Goal: Task Accomplishment & Management: Use online tool/utility

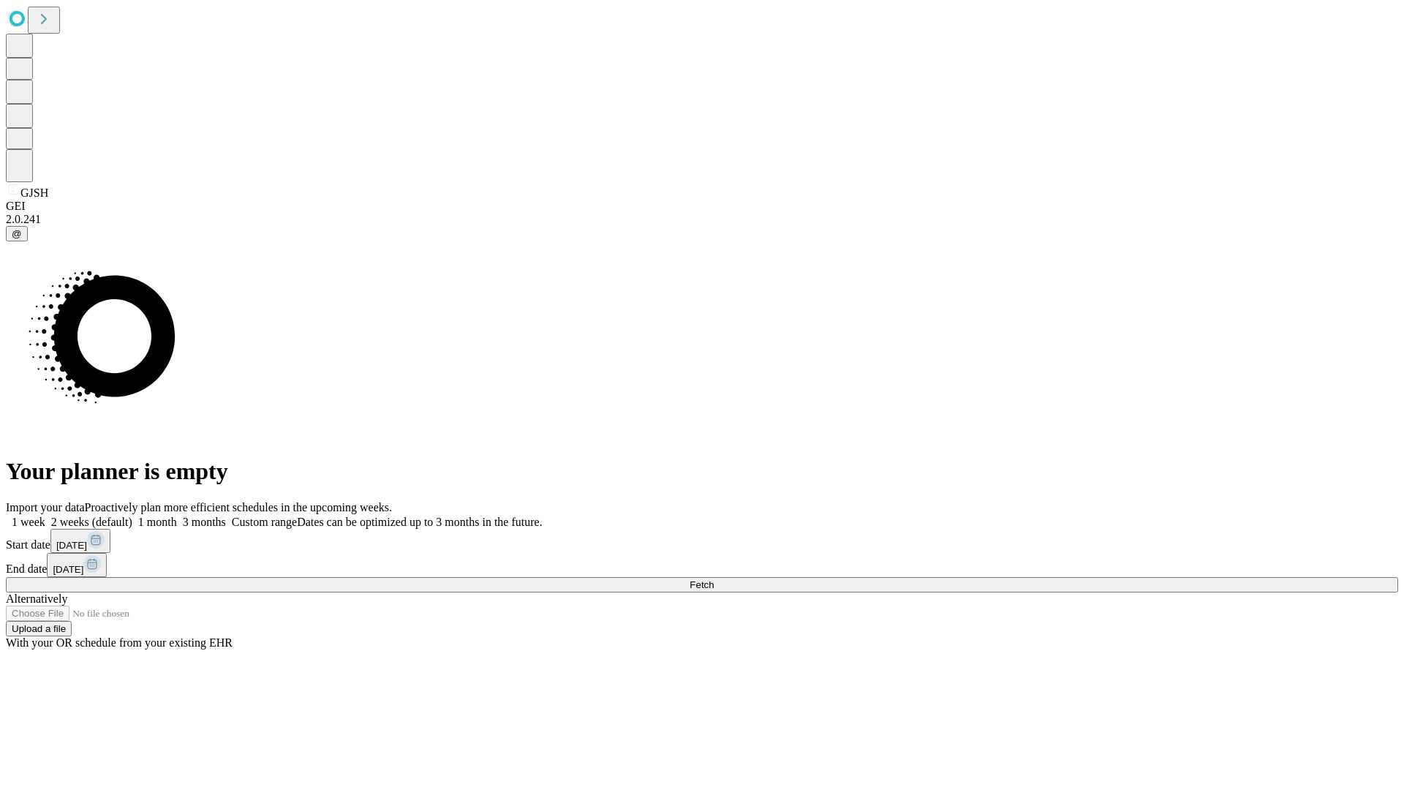
click at [714, 579] on span "Fetch" at bounding box center [702, 584] width 24 height 11
